Goal: Stay updated

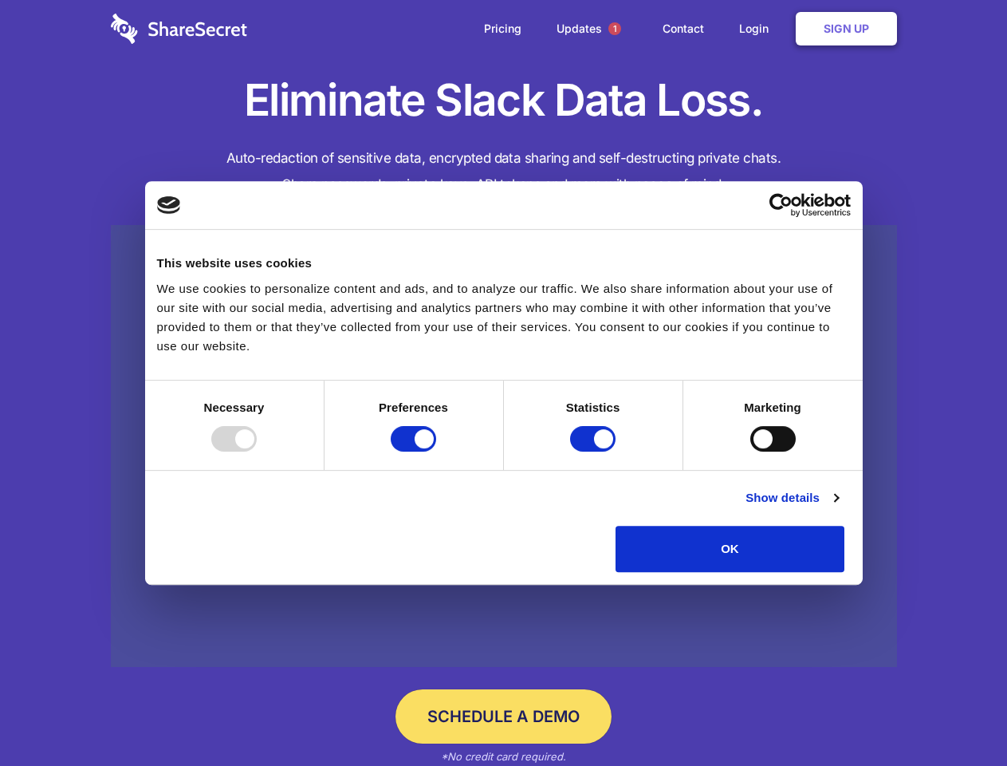
click at [257, 451] on div at bounding box center [233, 439] width 45 height 26
click at [436, 451] on input "Preferences" at bounding box center [413, 439] width 45 height 26
checkbox input "false"
click at [595, 451] on input "Statistics" at bounding box center [592, 439] width 45 height 26
checkbox input "false"
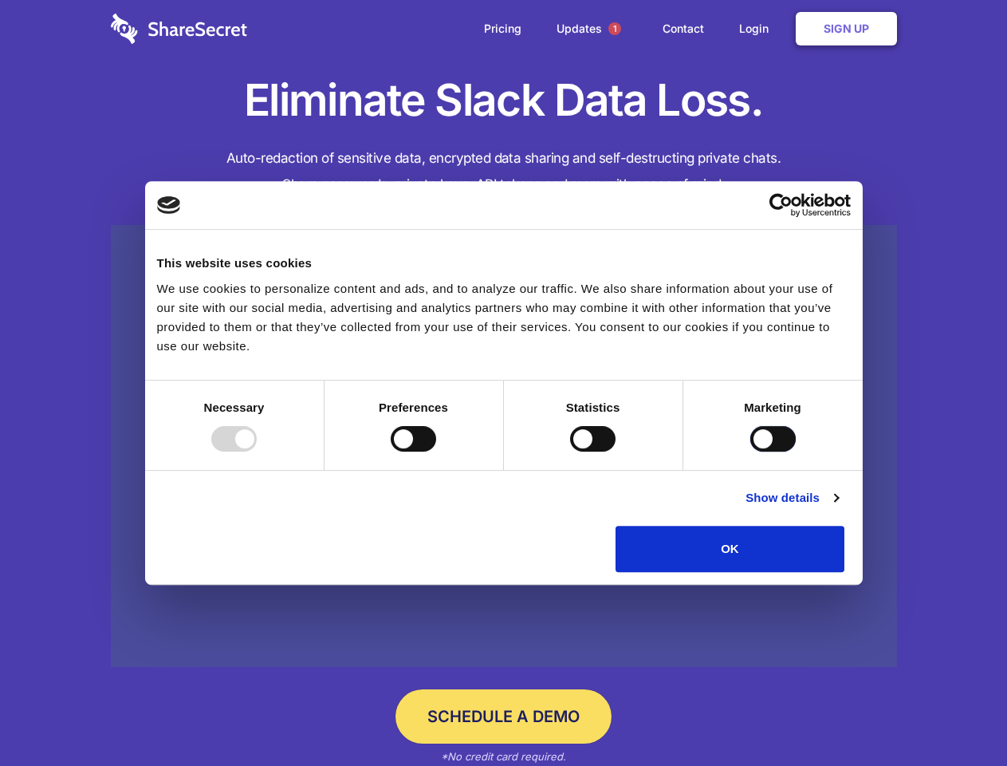
click at [751, 451] on input "Marketing" at bounding box center [773, 439] width 45 height 26
checkbox input "true"
click at [838, 507] on link "Show details" at bounding box center [792, 497] width 93 height 19
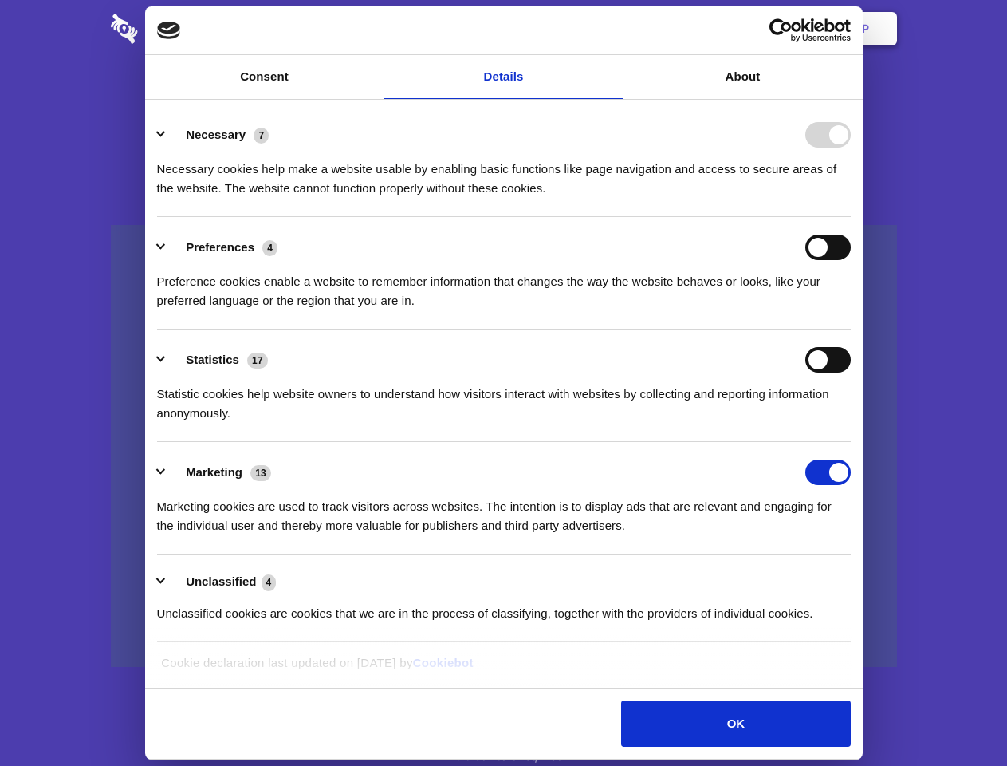
click at [858, 578] on ul "Necessary 7 Necessary cookies help make a website usable by enabling basic func…" at bounding box center [503, 373] width 709 height 538
click at [614, 29] on span "1" at bounding box center [615, 28] width 13 height 13
